Goal: Information Seeking & Learning: Learn about a topic

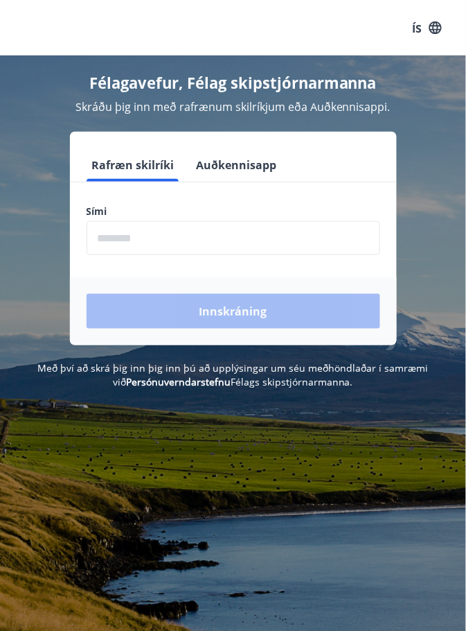
click at [139, 235] on input "phone" at bounding box center [234, 238] width 294 height 34
type input "********"
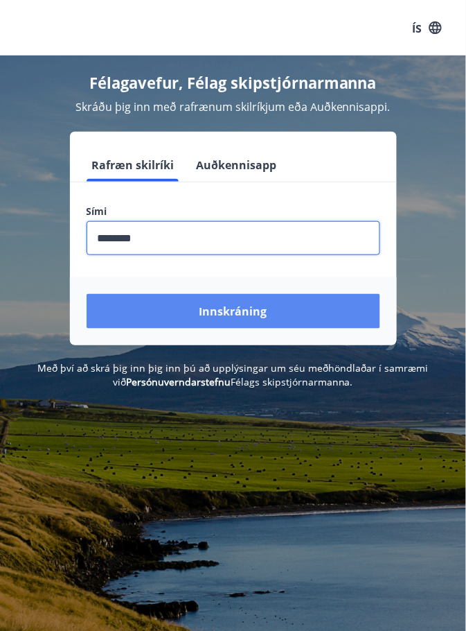
click at [246, 308] on font "Innskráning" at bounding box center [234, 311] width 68 height 15
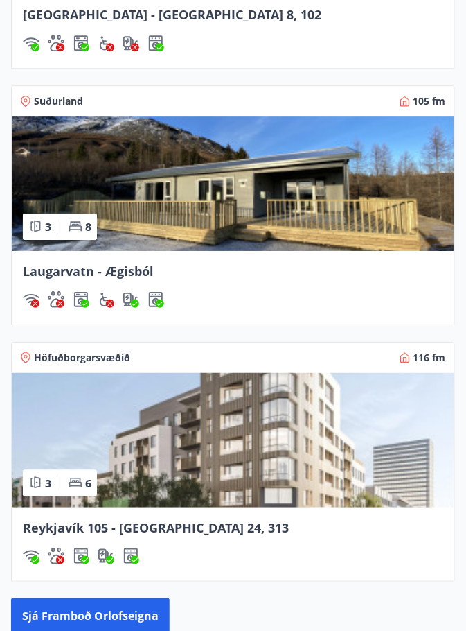
scroll to position [2056, 0]
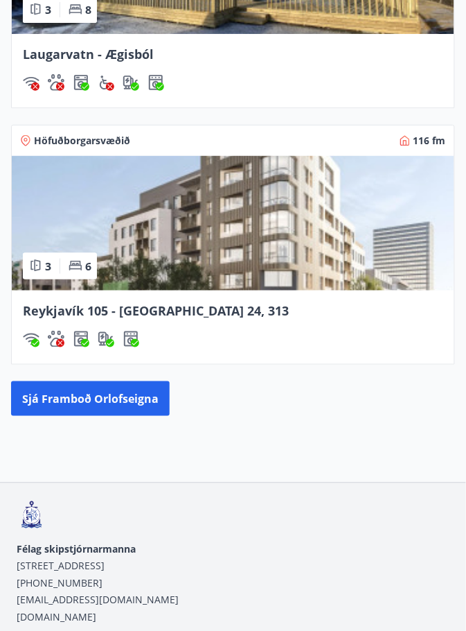
click at [197, 306] on font "Reykjavík 105 - [GEOGRAPHIC_DATA] 24, 313" at bounding box center [156, 310] width 266 height 17
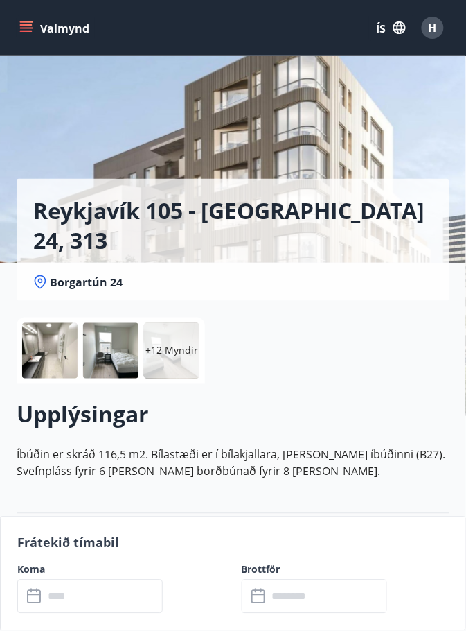
click at [59, 356] on div at bounding box center [49, 350] width 55 height 55
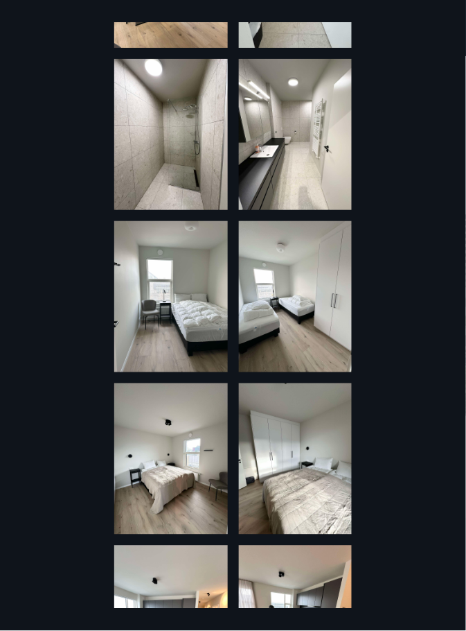
scroll to position [182, 0]
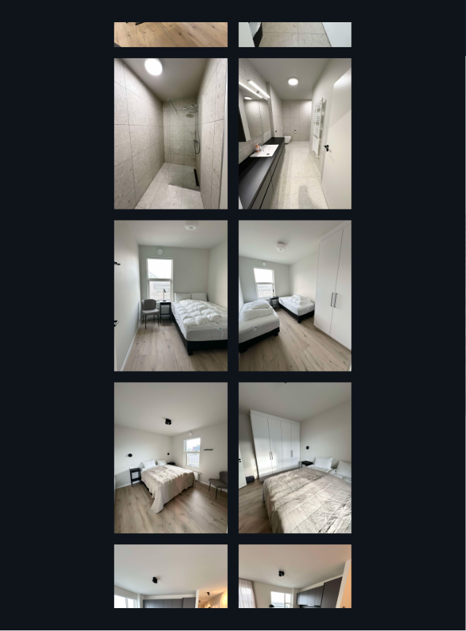
click at [201, 324] on img at bounding box center [171, 295] width 114 height 151
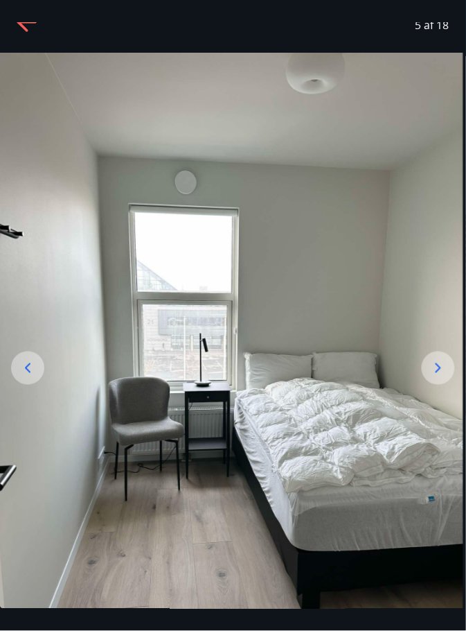
scroll to position [0, 0]
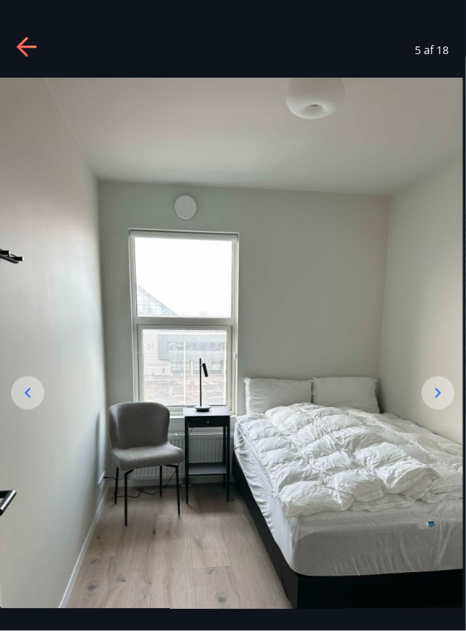
click at [326, 255] on img at bounding box center [230, 389] width 467 height 623
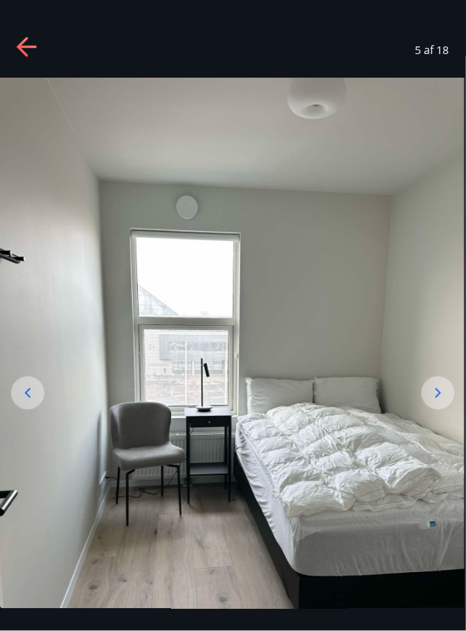
click at [35, 45] on icon at bounding box center [28, 48] width 22 height 22
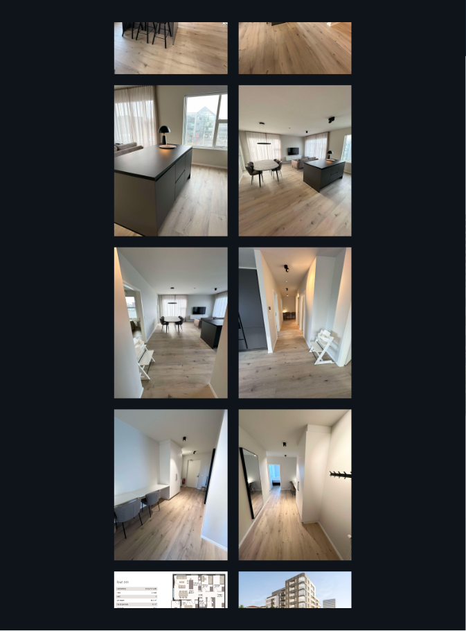
scroll to position [832, 0]
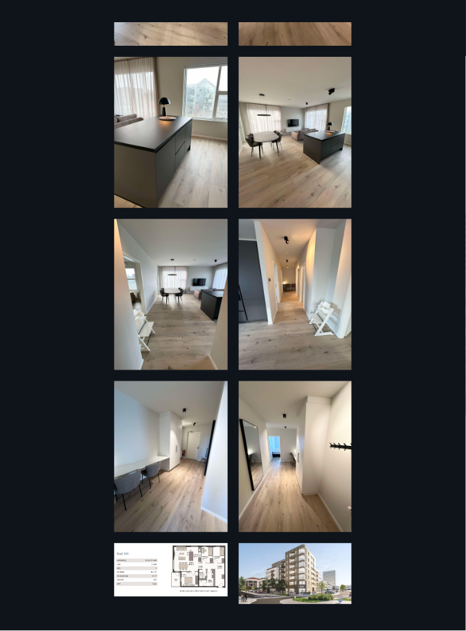
click at [197, 569] on img at bounding box center [171, 569] width 114 height 53
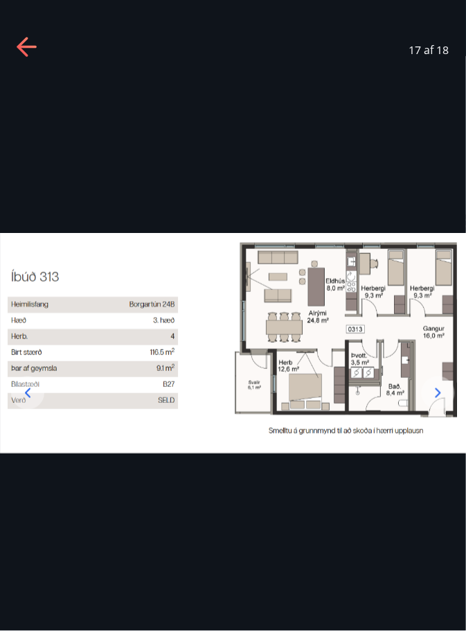
click at [30, 49] on icon at bounding box center [28, 48] width 22 height 22
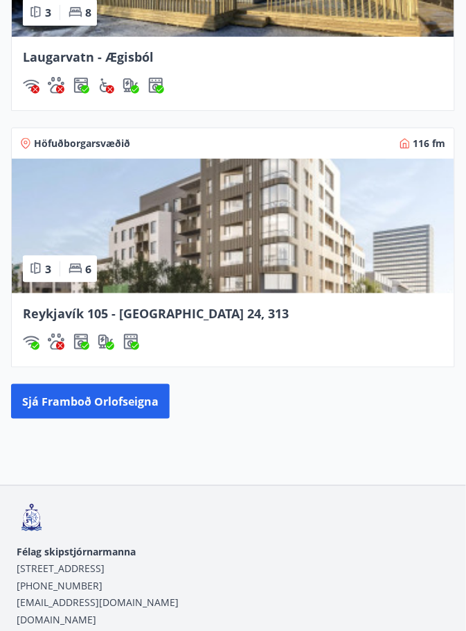
scroll to position [2046, 0]
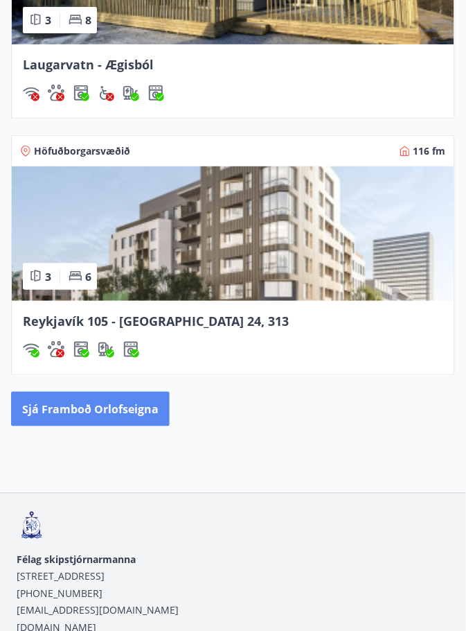
click at [134, 412] on font "Sjá framboð orlofseigna" at bounding box center [90, 409] width 137 height 15
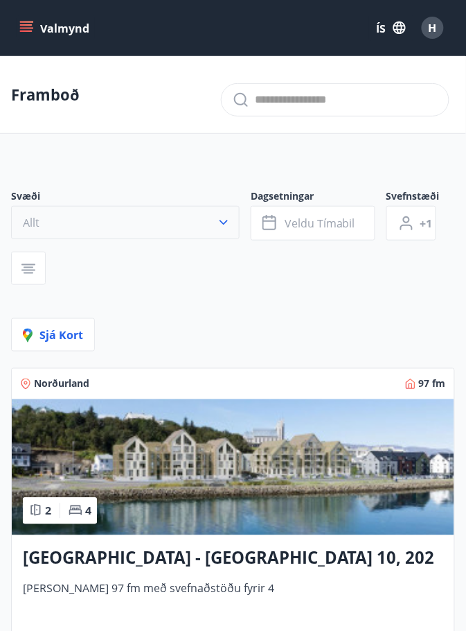
click at [228, 218] on icon "button" at bounding box center [224, 223] width 14 height 14
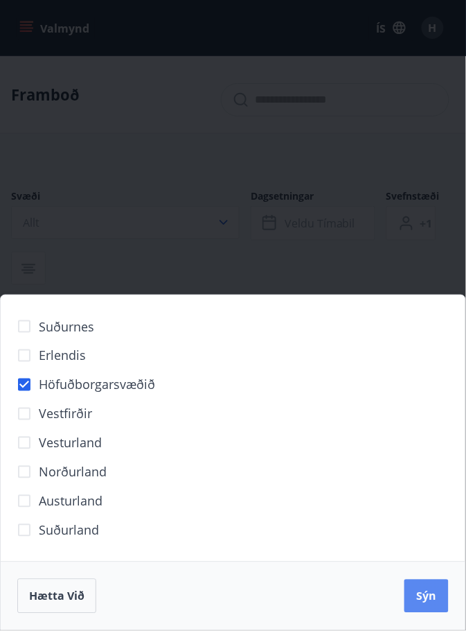
click at [428, 613] on button "Sýn" at bounding box center [427, 595] width 44 height 33
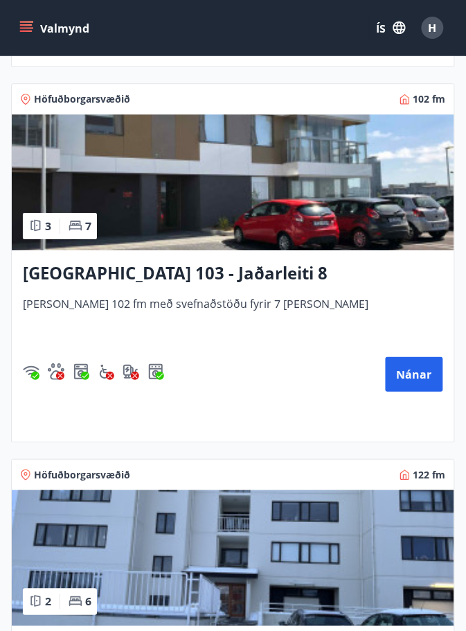
scroll to position [1818, 0]
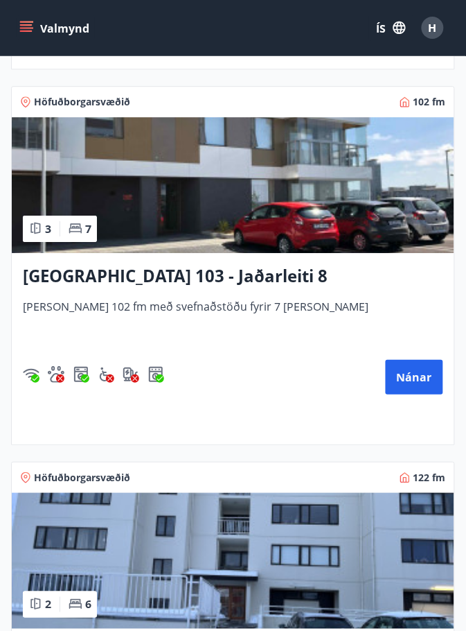
click at [202, 272] on font "Reykjavík 103 - Jaðarleiti 8" at bounding box center [175, 275] width 305 height 23
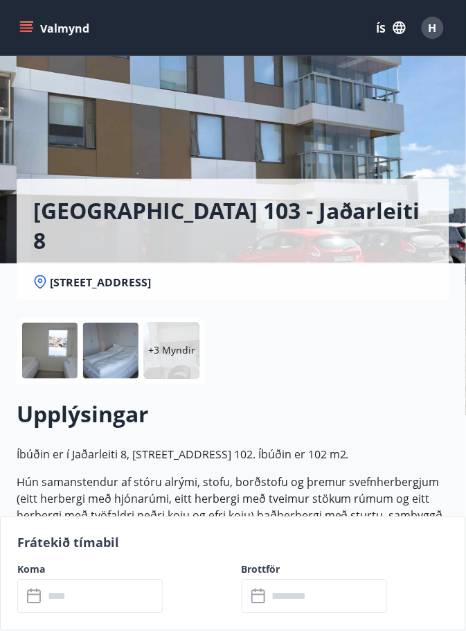
click at [172, 353] on font "+3 Myndir" at bounding box center [171, 350] width 47 height 13
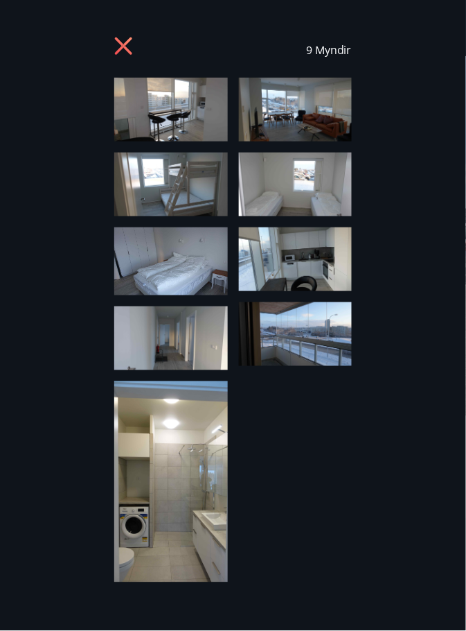
click at [128, 47] on icon at bounding box center [125, 48] width 22 height 22
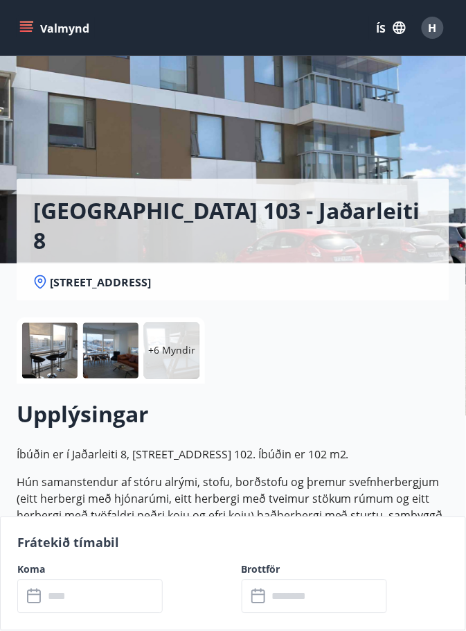
click at [29, 24] on icon "matseðill" at bounding box center [26, 28] width 14 height 14
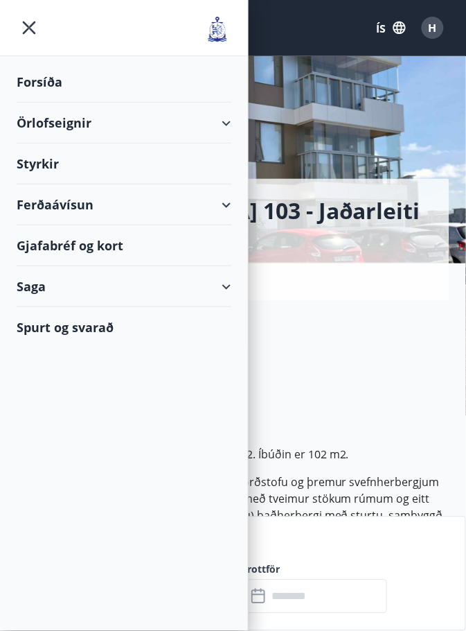
click at [433, 29] on font "H" at bounding box center [433, 27] width 8 height 15
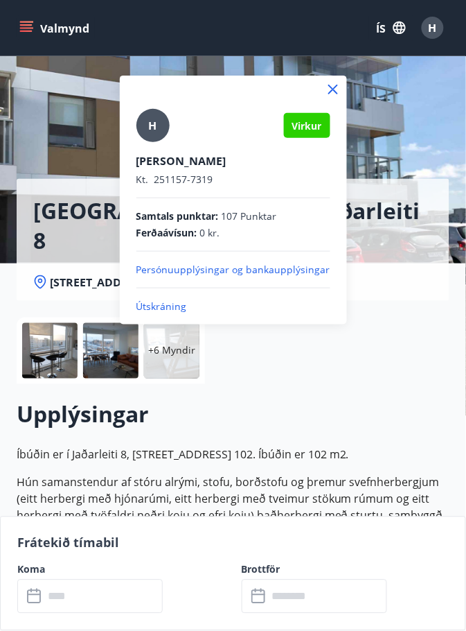
click at [173, 304] on font "Útskráning" at bounding box center [162, 305] width 51 height 13
